Goal: Task Accomplishment & Management: Manage account settings

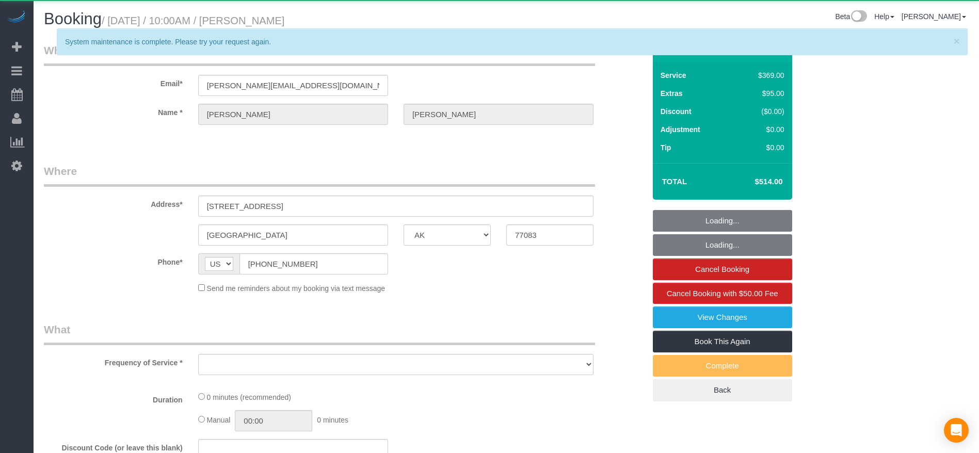
select select "TX"
select select "object:1783"
select select "string:fspay-5f9d37c2-99f9-42c9-a91e-ba06f310703a"
select select "3"
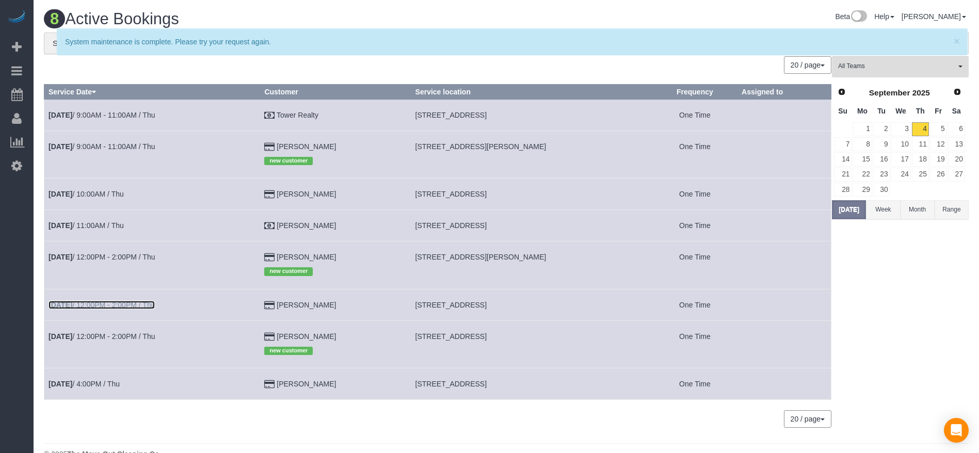
click at [136, 304] on link "Sep 4th / 12:00PM - 2:00PM / Thu" at bounding box center [102, 305] width 106 height 8
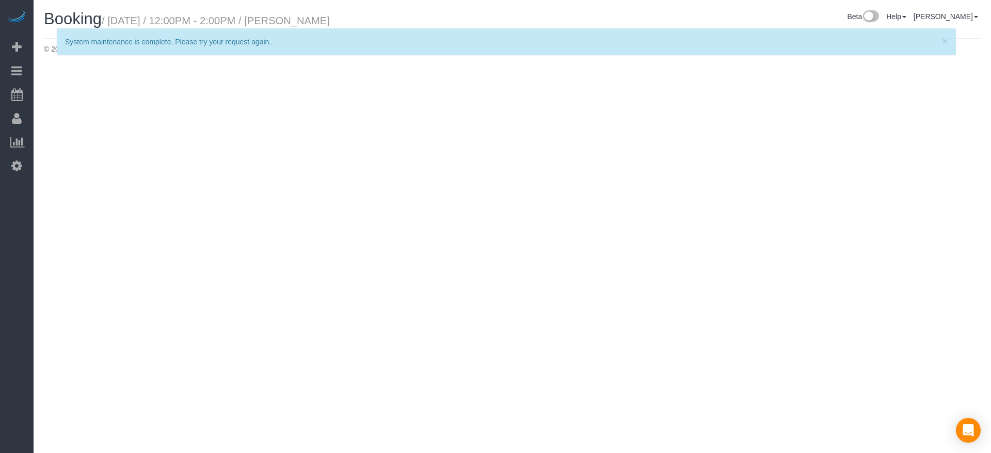
select select "TX"
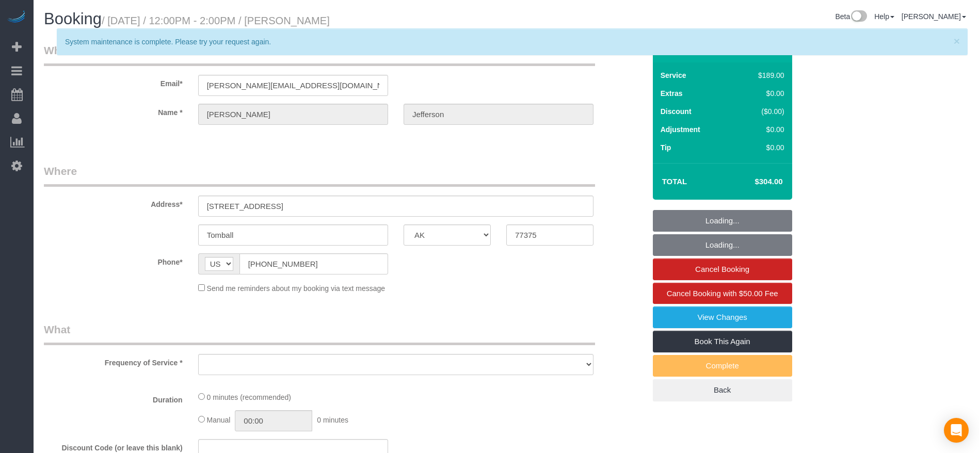
select select "object:2264"
select select "string:fspay-90eea8bd-cbe6-4670-9ead-4ff20356e1e3"
select select "object:2342"
select select "3"
select select "spot43"
